Goal: Transaction & Acquisition: Purchase product/service

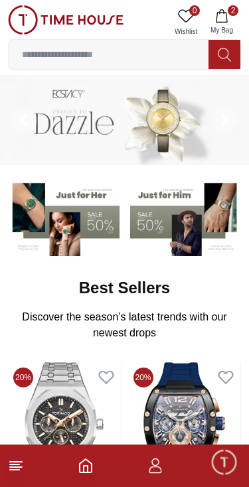
click at [219, 17] on icon "button" at bounding box center [221, 15] width 13 height 13
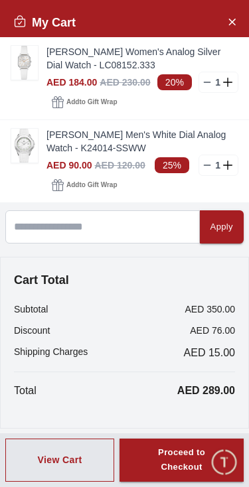
click at [19, 151] on img at bounding box center [24, 146] width 27 height 34
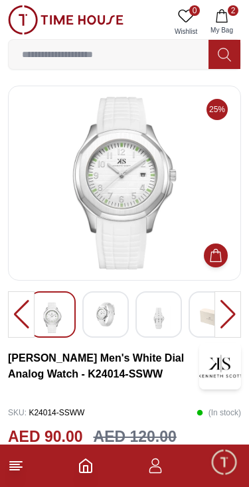
click at [101, 322] on img at bounding box center [105, 314] width 24 height 24
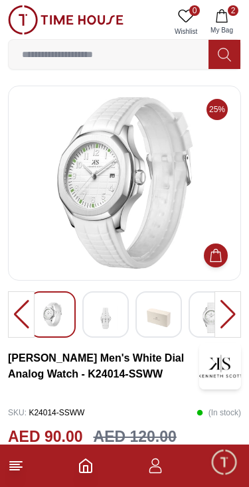
click at [127, 315] on div at bounding box center [105, 314] width 46 height 46
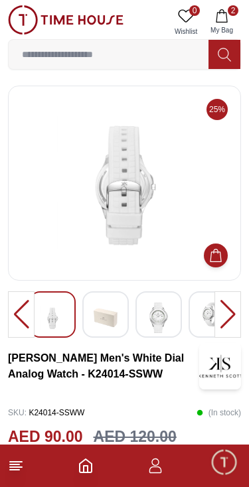
click at [158, 315] on img at bounding box center [159, 317] width 24 height 30
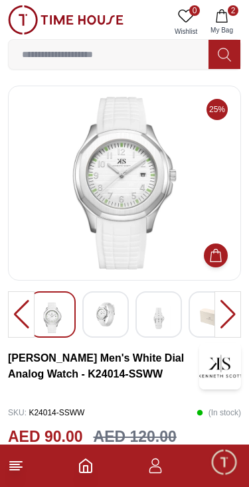
click at [226, 25] on button "2 My Bag" at bounding box center [221, 22] width 38 height 34
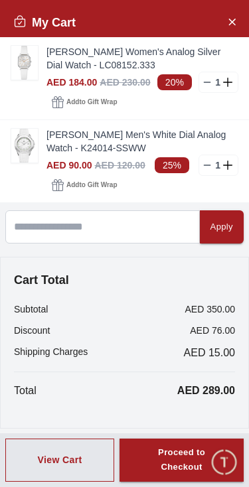
click at [26, 67] on img at bounding box center [24, 63] width 27 height 34
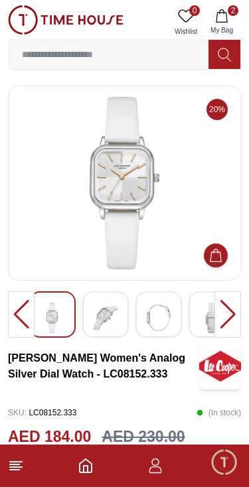
click at [239, 304] on div at bounding box center [227, 314] width 27 height 46
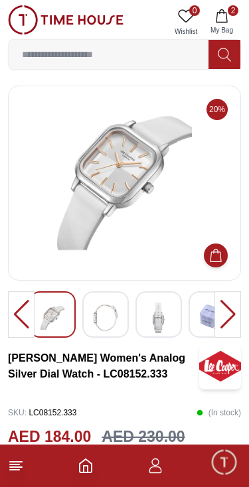
click at [225, 308] on div at bounding box center [227, 314] width 27 height 46
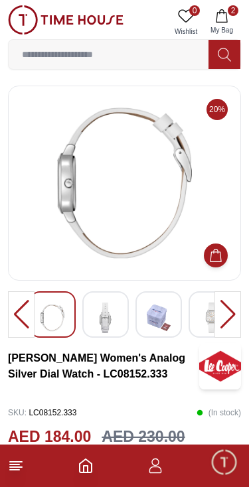
click at [112, 322] on img at bounding box center [105, 317] width 24 height 30
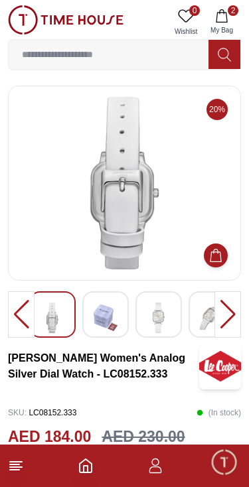
click at [159, 315] on img at bounding box center [159, 317] width 24 height 30
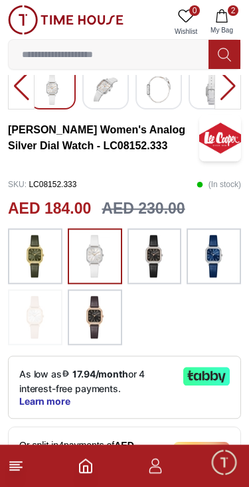
click at [26, 324] on img at bounding box center [35, 317] width 33 height 42
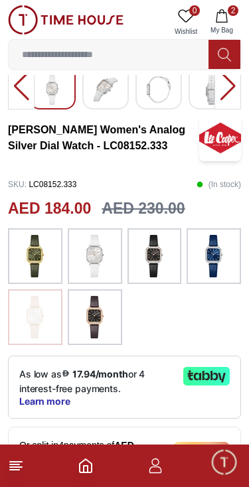
scroll to position [158, 0]
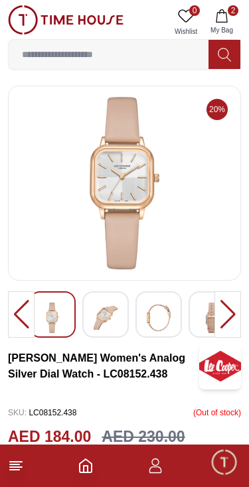
click at [101, 322] on img at bounding box center [105, 317] width 24 height 30
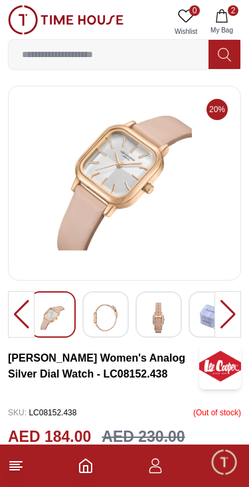
click at [125, 316] on div at bounding box center [105, 314] width 46 height 46
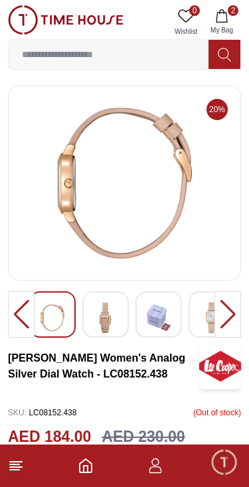
click at [188, 320] on div at bounding box center [211, 314] width 46 height 46
click at [166, 312] on img at bounding box center [159, 317] width 24 height 30
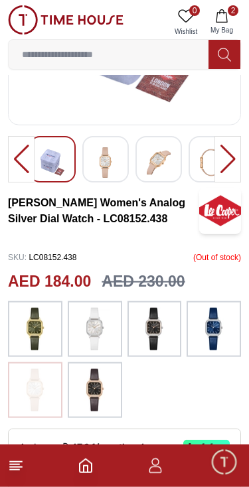
click at [212, 5] on button "2 My Bag" at bounding box center [221, 22] width 38 height 34
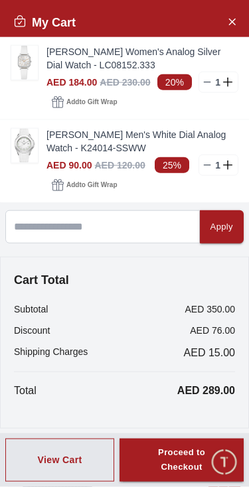
scroll to position [156, 0]
click at [30, 149] on img at bounding box center [24, 146] width 27 height 34
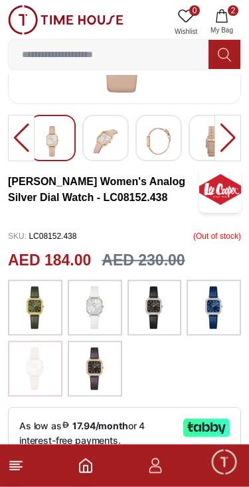
scroll to position [177, 0]
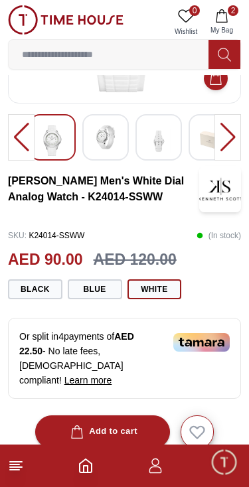
click at [86, 465] on polyline "Home" at bounding box center [86, 468] width 4 height 7
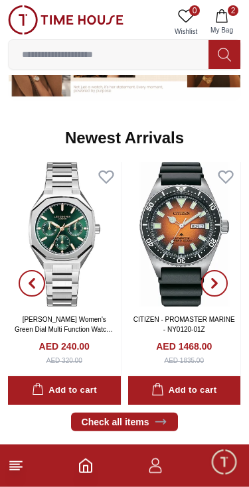
scroll to position [606, 0]
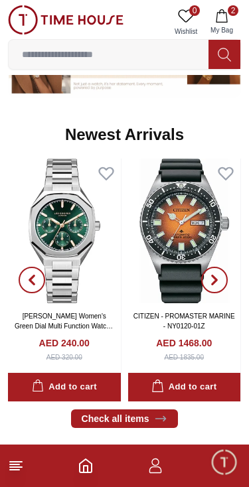
click at [58, 234] on img at bounding box center [64, 230] width 113 height 145
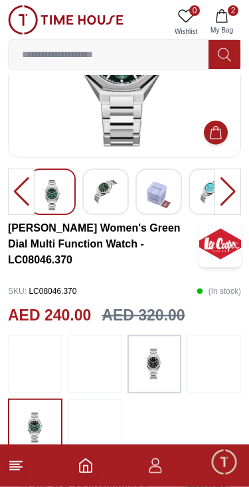
scroll to position [178, 0]
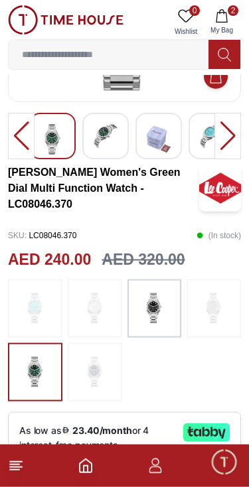
click at [40, 312] on img at bounding box center [35, 308] width 33 height 45
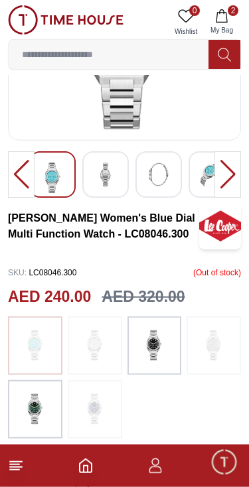
scroll to position [141, 0]
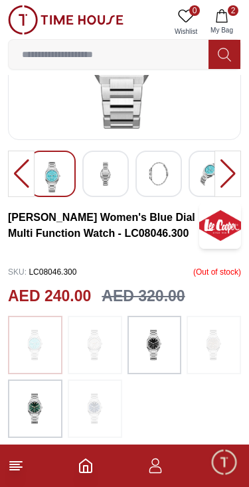
click at [105, 348] on img at bounding box center [94, 344] width 33 height 45
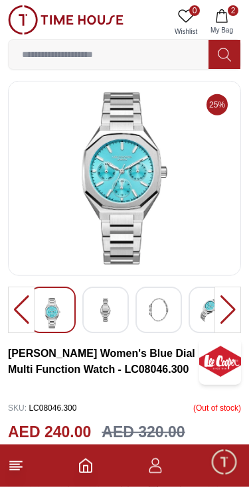
scroll to position [0, 0]
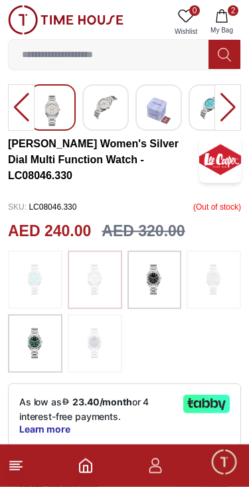
scroll to position [208, 0]
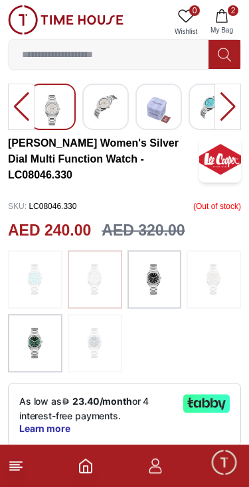
click at [222, 276] on img at bounding box center [213, 279] width 33 height 45
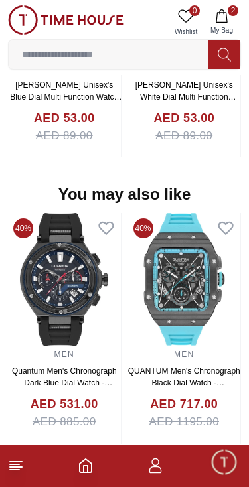
scroll to position [1429, 0]
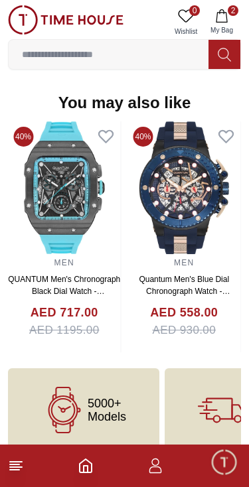
click at [21, 461] on line at bounding box center [16, 461] width 12 height 0
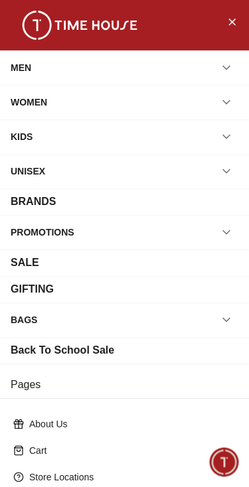
click at [231, 20] on icon "Close Menu" at bounding box center [231, 21] width 11 height 17
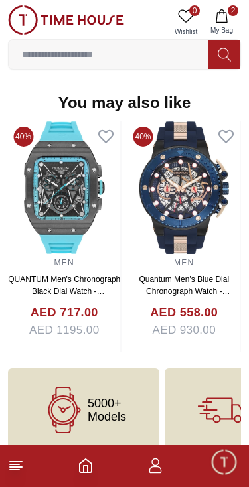
click at [97, 481] on footer "2" at bounding box center [124, 465] width 249 height 42
click at [88, 461] on icon "Home" at bounding box center [86, 465] width 16 height 16
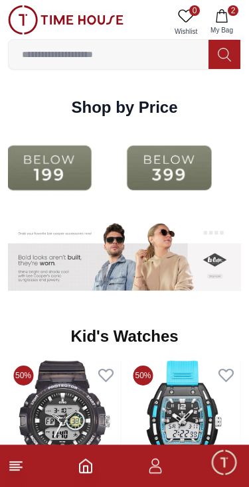
scroll to position [1531, 0]
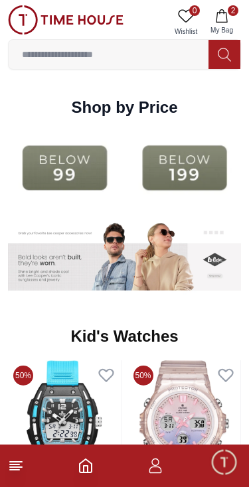
click at [37, 162] on img at bounding box center [64, 167] width 113 height 73
click at [36, 161] on img at bounding box center [64, 167] width 113 height 73
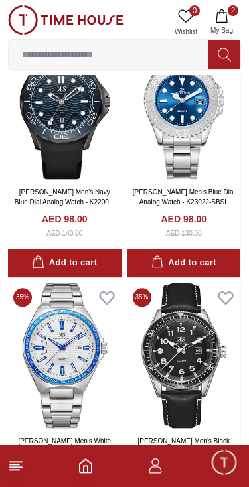
scroll to position [752, 0]
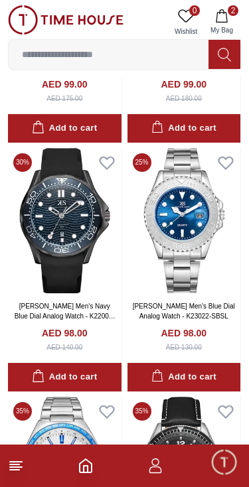
click at [208, 318] on link "[PERSON_NAME] Men's Blue Dial Analog Watch - K23022-SBSL" at bounding box center [184, 310] width 102 height 17
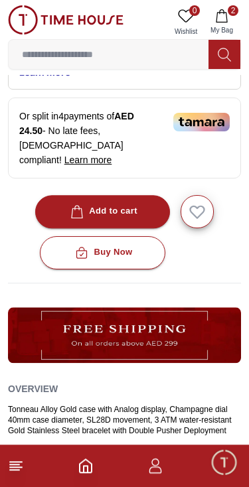
click at [78, 461] on icon "Home" at bounding box center [86, 465] width 16 height 16
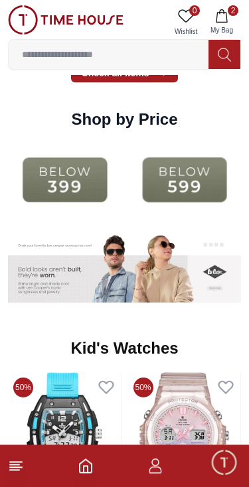
scroll to position [1519, 0]
click at [62, 176] on img at bounding box center [64, 179] width 113 height 73
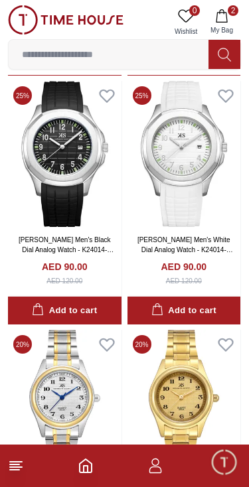
scroll to position [5554, 0]
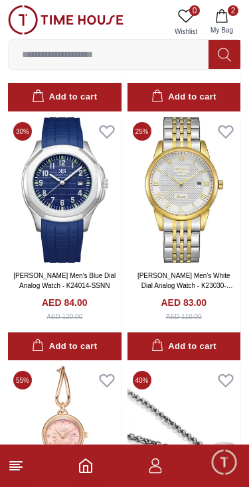
scroll to position [7253, 0]
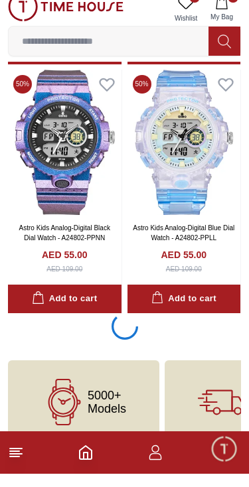
scroll to position [12264, 0]
